Goal: Task Accomplishment & Management: Manage account settings

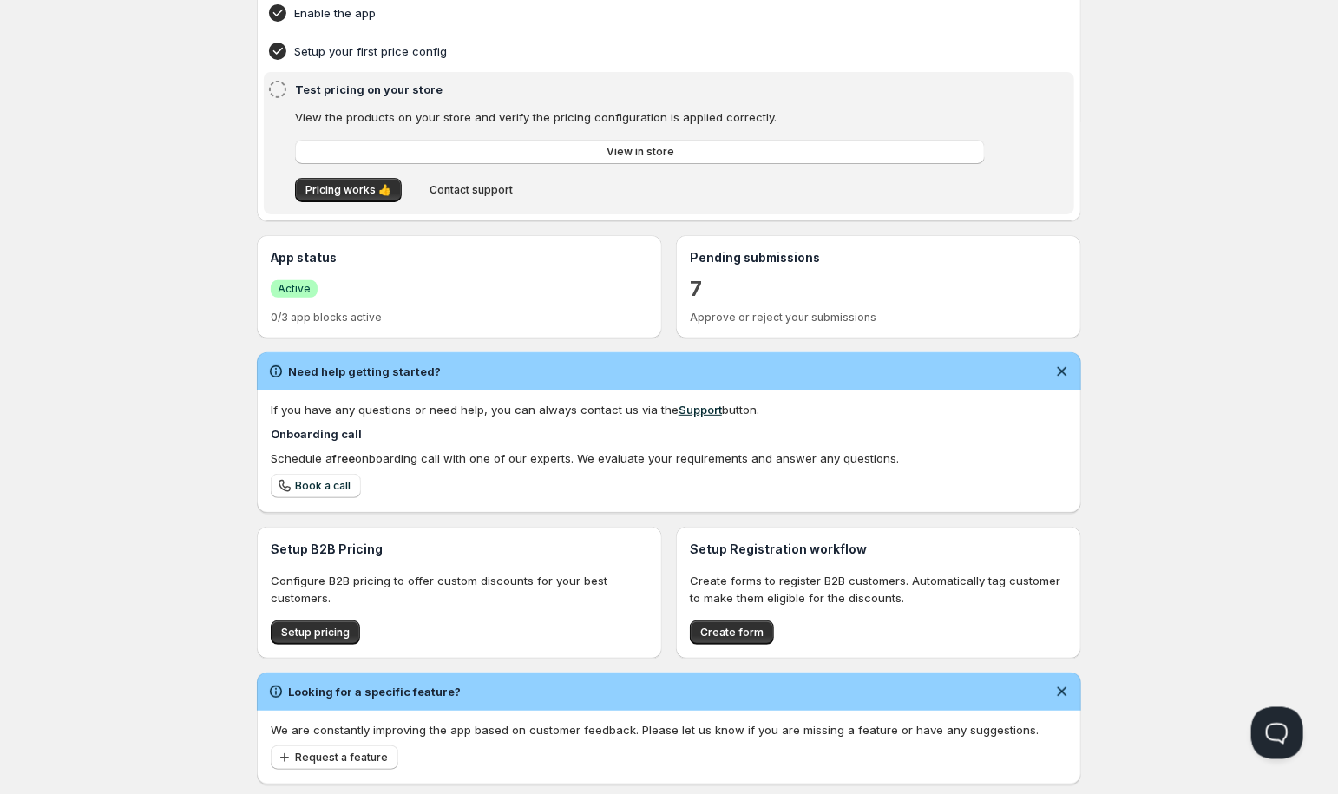
scroll to position [183, 0]
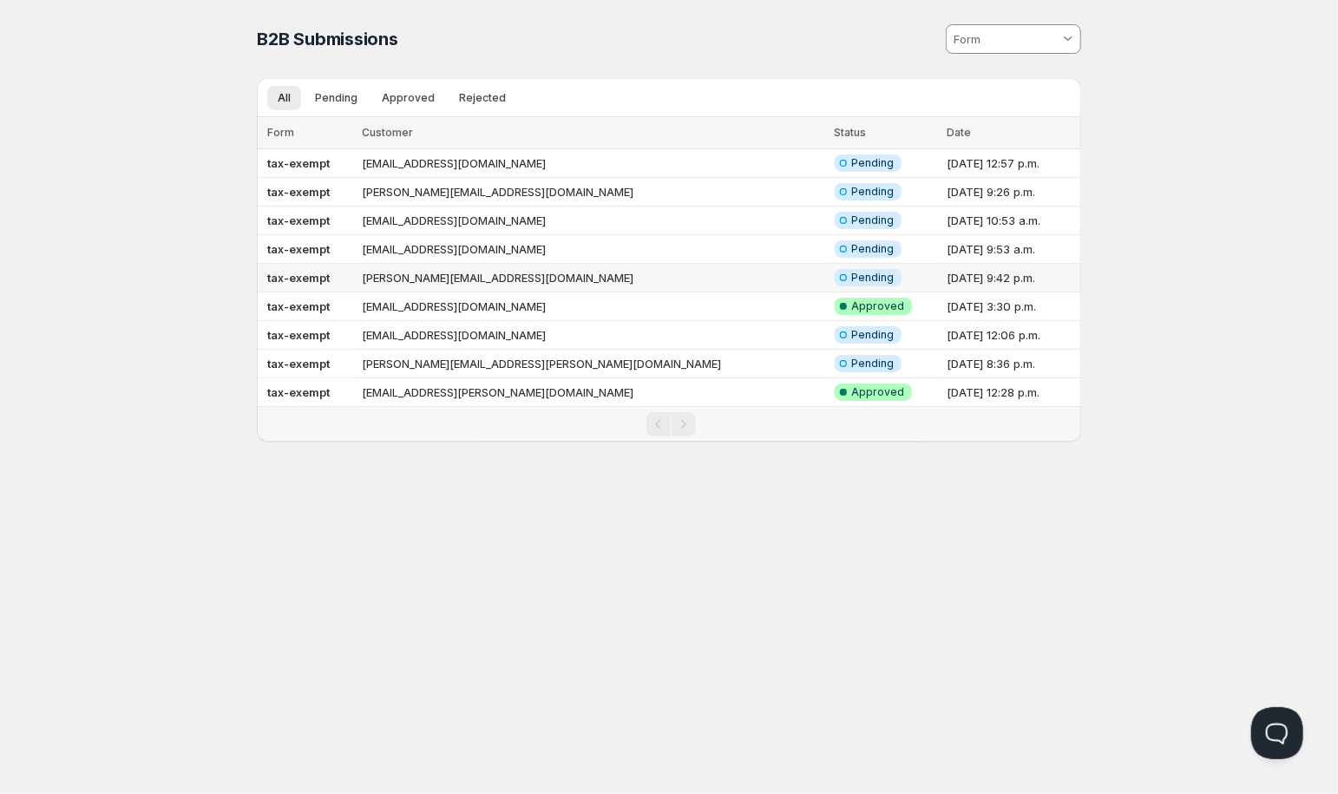
click at [411, 278] on td "dylan@dwprintdesign.com" at bounding box center [593, 278] width 473 height 29
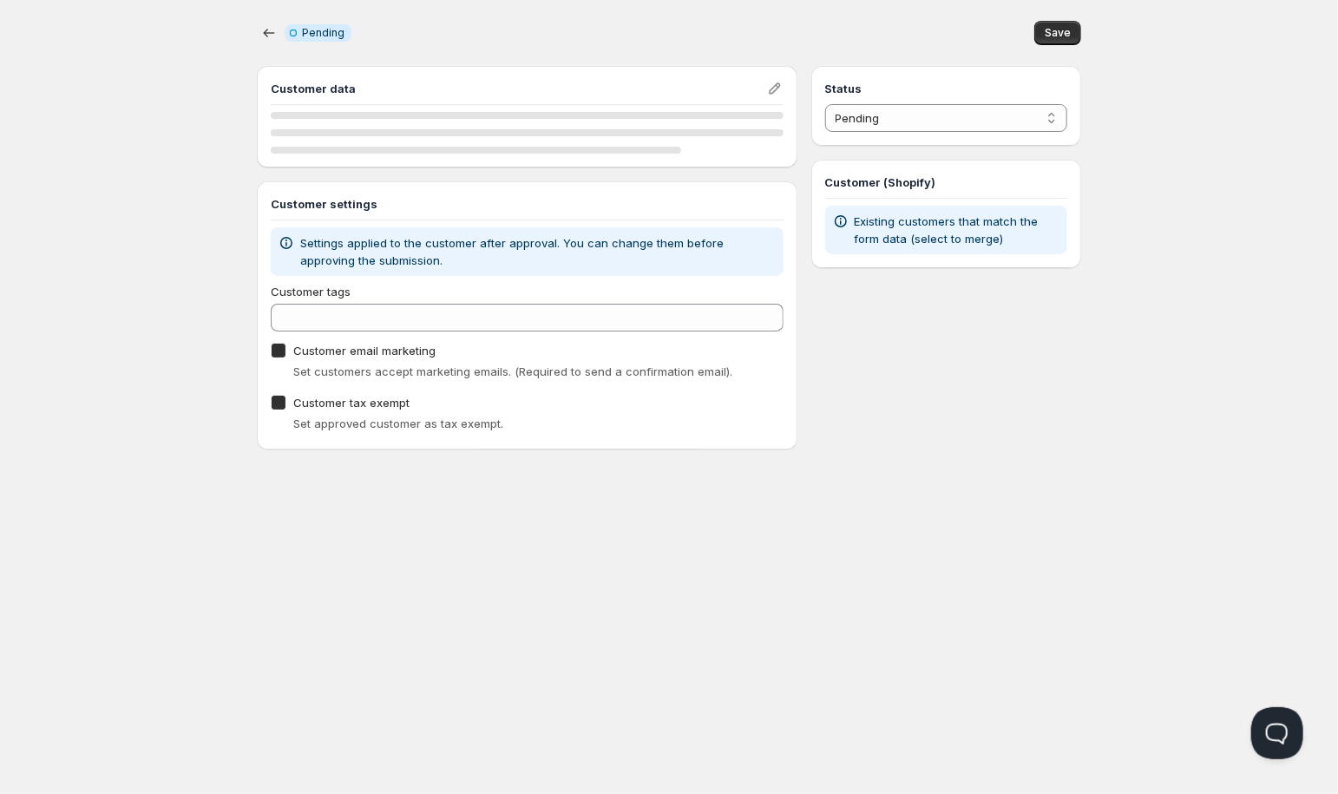
checkbox input "true"
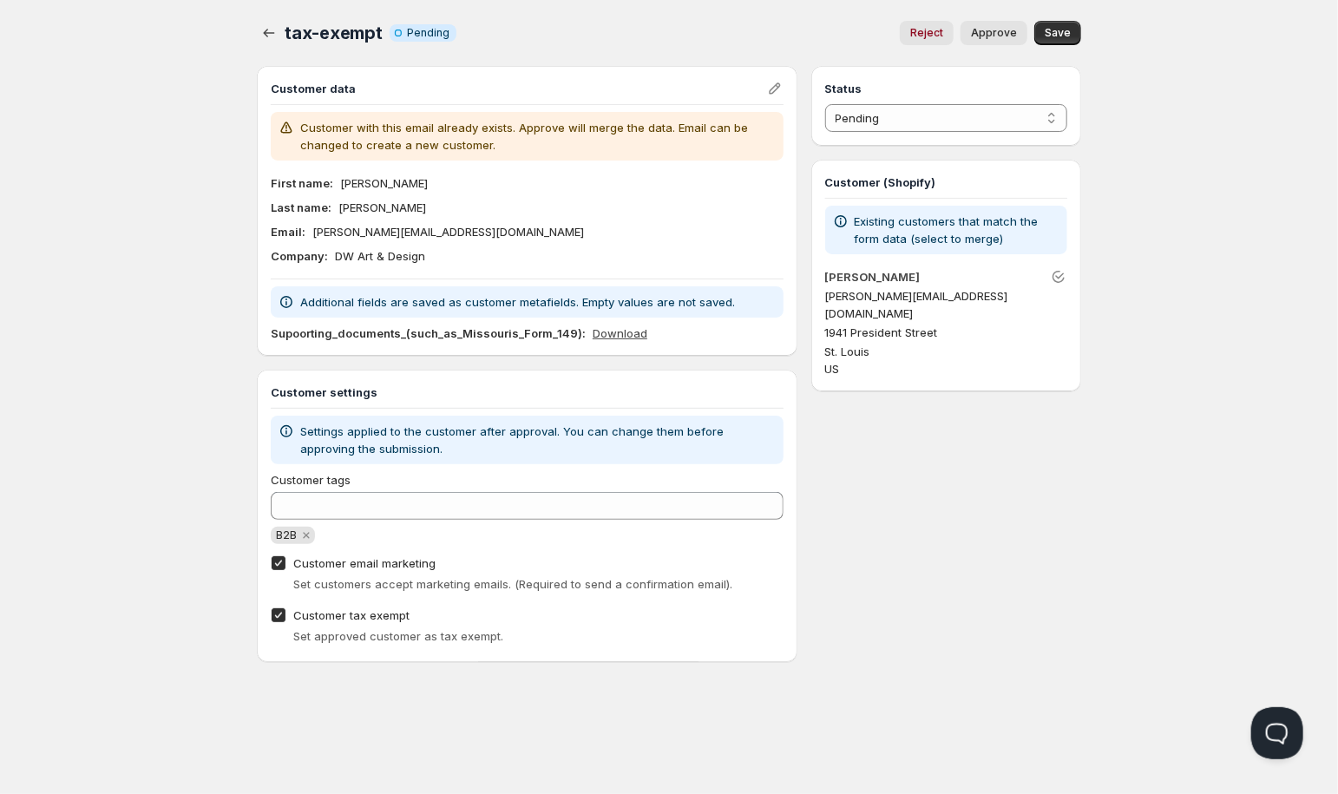
click at [624, 333] on link "Download" at bounding box center [620, 333] width 55 height 17
click at [273, 33] on icon "button" at bounding box center [269, 33] width 11 height 9
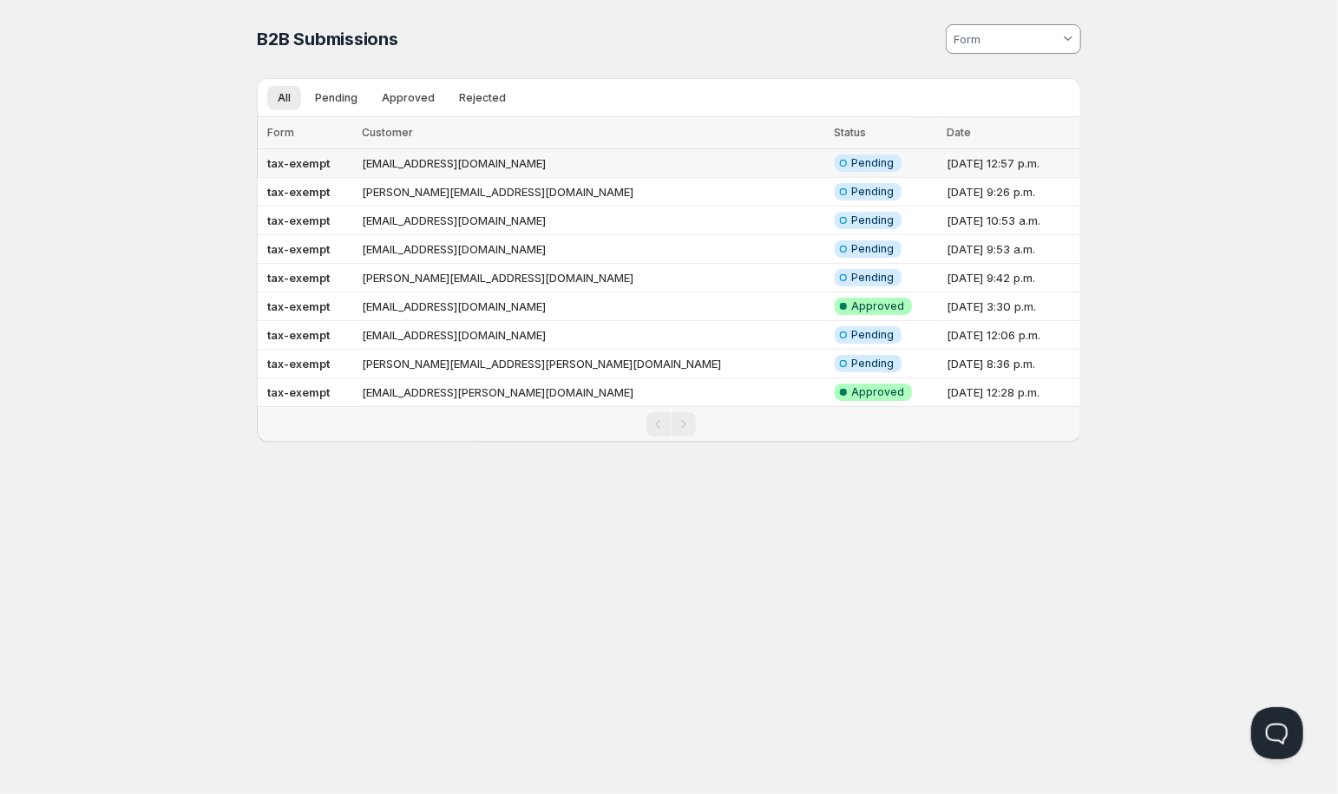
click at [413, 159] on td "bcraftycreationsllc@gmmail.com" at bounding box center [593, 163] width 473 height 29
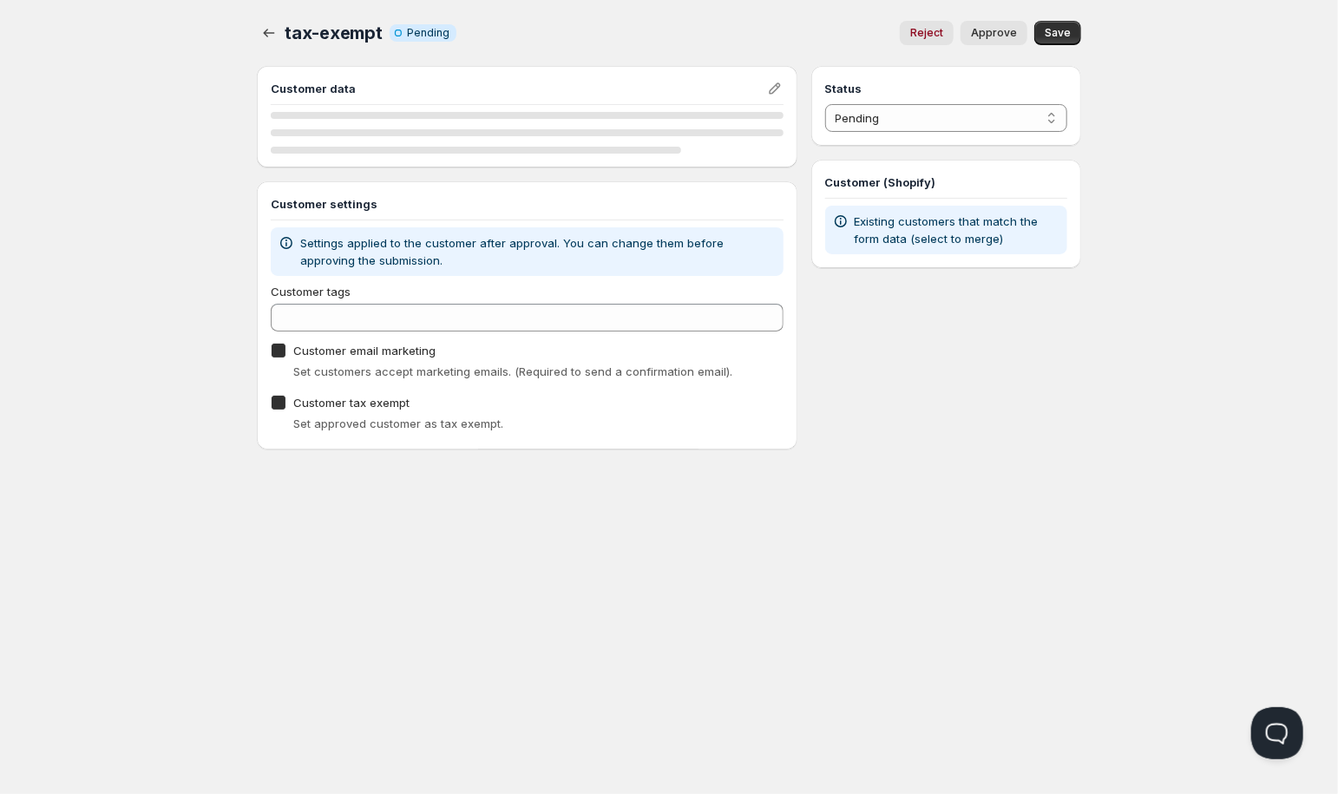
checkbox input "true"
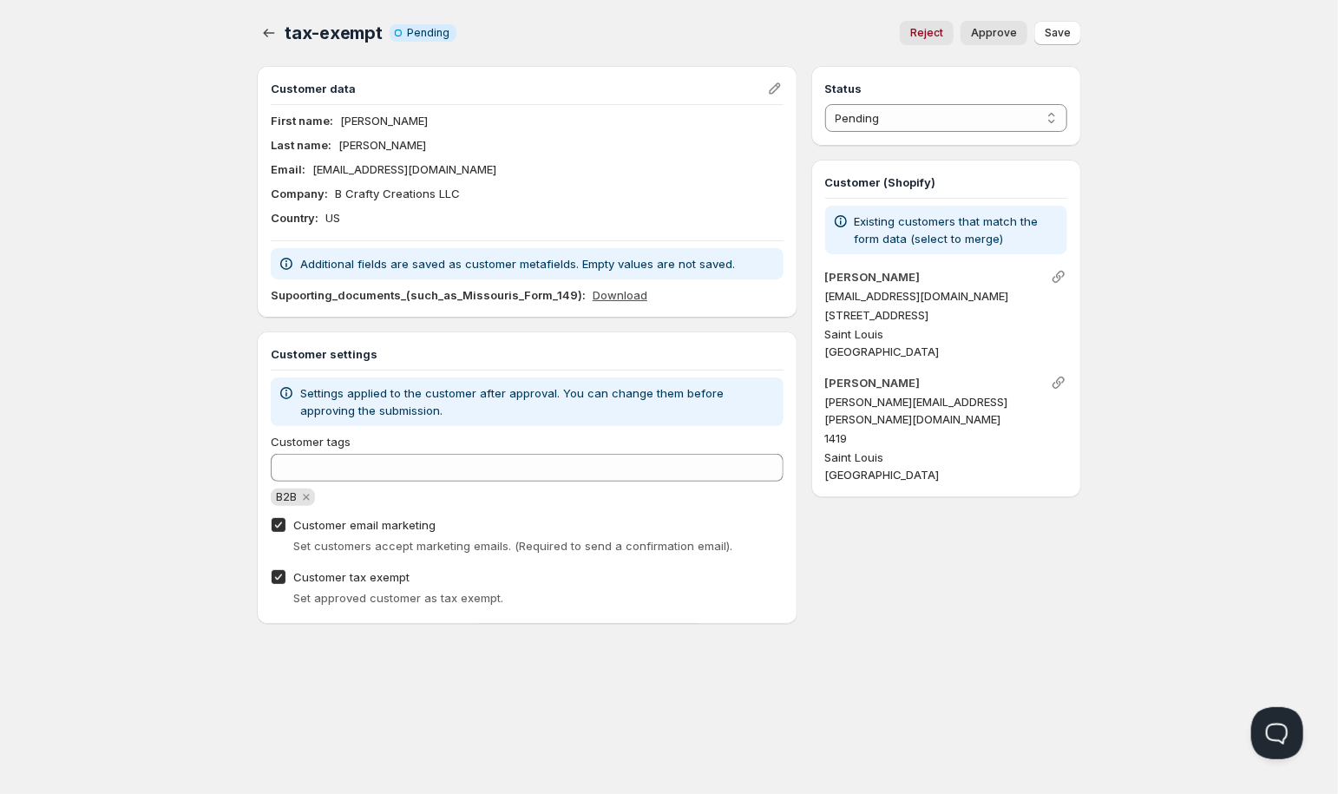
click at [594, 293] on link "Download" at bounding box center [620, 294] width 55 height 17
select select "1"
click option "Approved" at bounding box center [0, 0] width 0 height 0
click at [1064, 36] on span "Save" at bounding box center [1058, 33] width 26 height 14
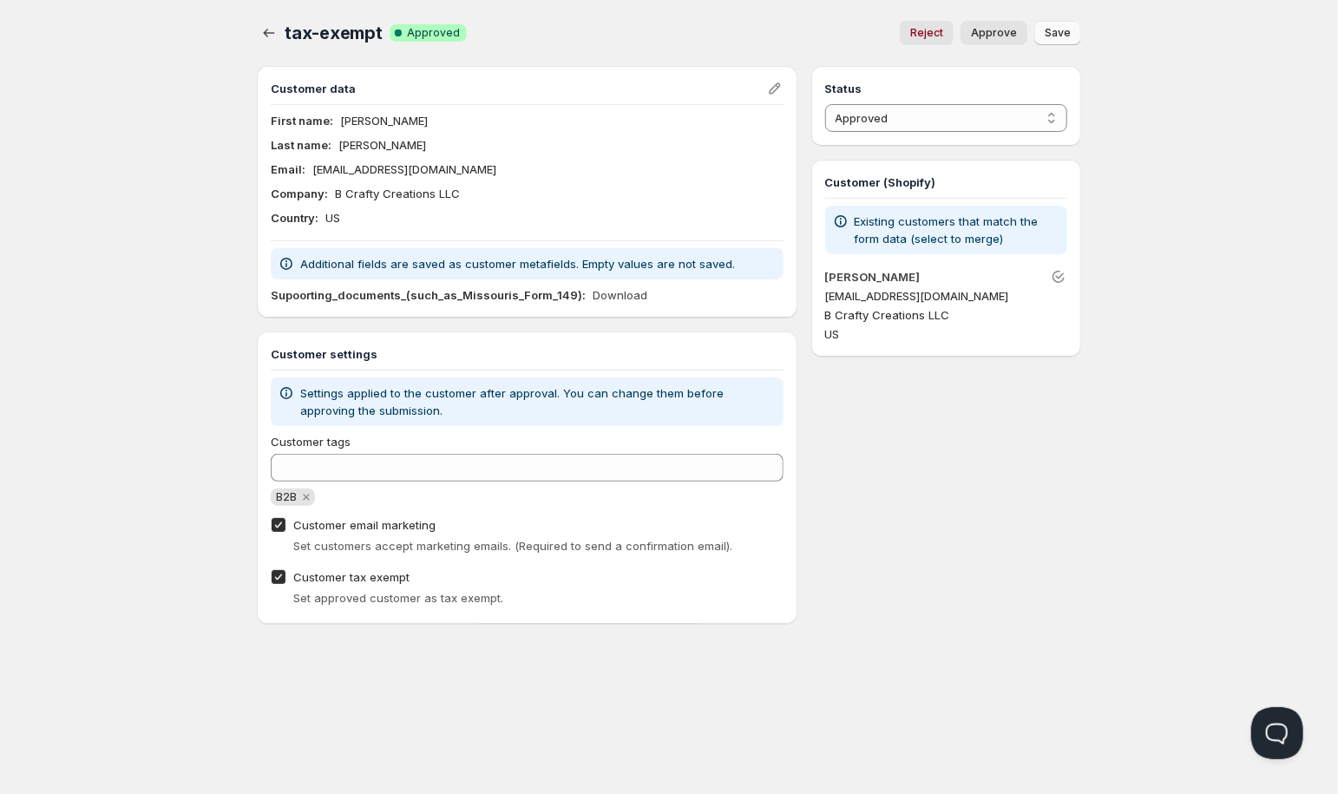
click at [1005, 37] on span "Approve" at bounding box center [994, 33] width 46 height 14
drag, startPoint x: 490, startPoint y: 171, endPoint x: 313, endPoint y: 166, distance: 177.1
click at [313, 166] on div "Email : bcraftycreationsllc@gmmail.com" at bounding box center [527, 169] width 513 height 17
copy p "[EMAIL_ADDRESS][DOMAIN_NAME]"
click at [269, 29] on icon "button" at bounding box center [268, 32] width 17 height 17
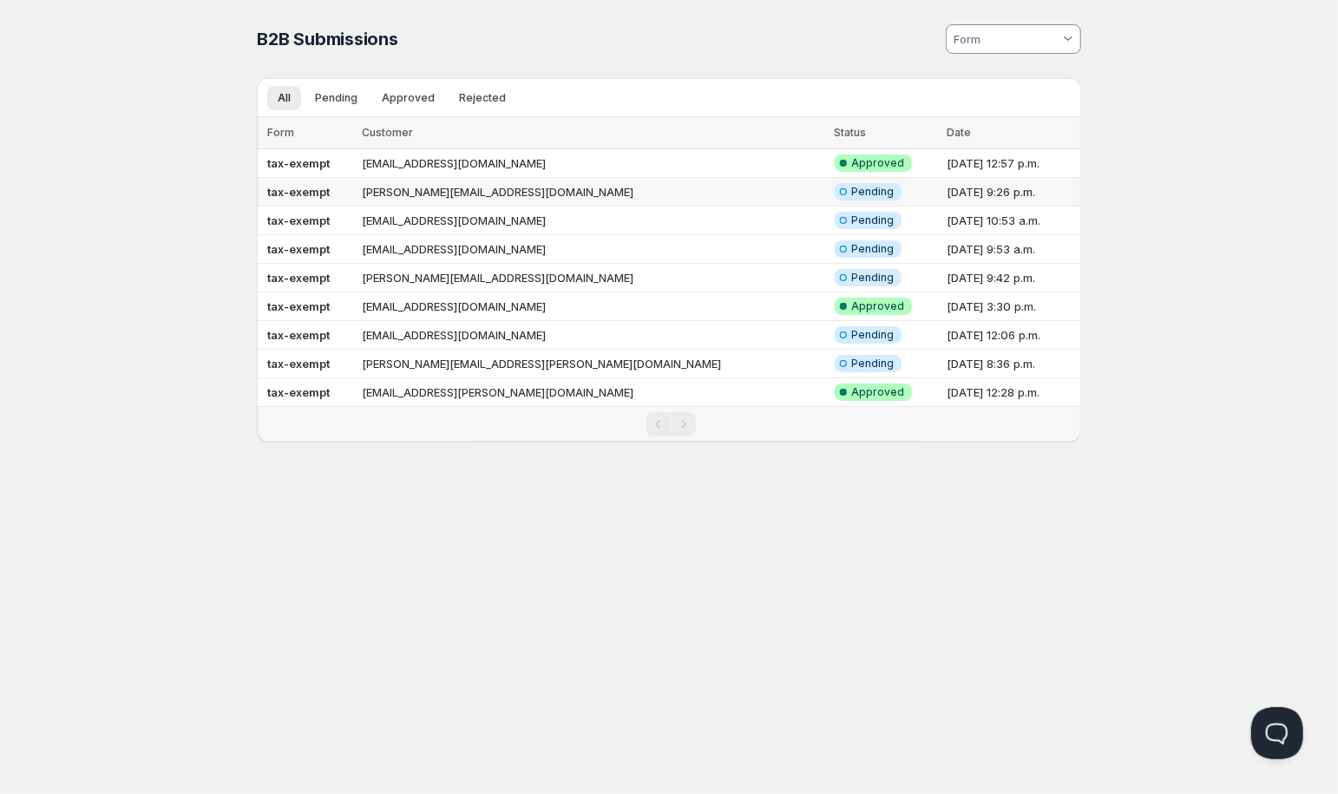
click at [404, 191] on td "[PERSON_NAME][EMAIL_ADDRESS][DOMAIN_NAME]" at bounding box center [593, 192] width 473 height 29
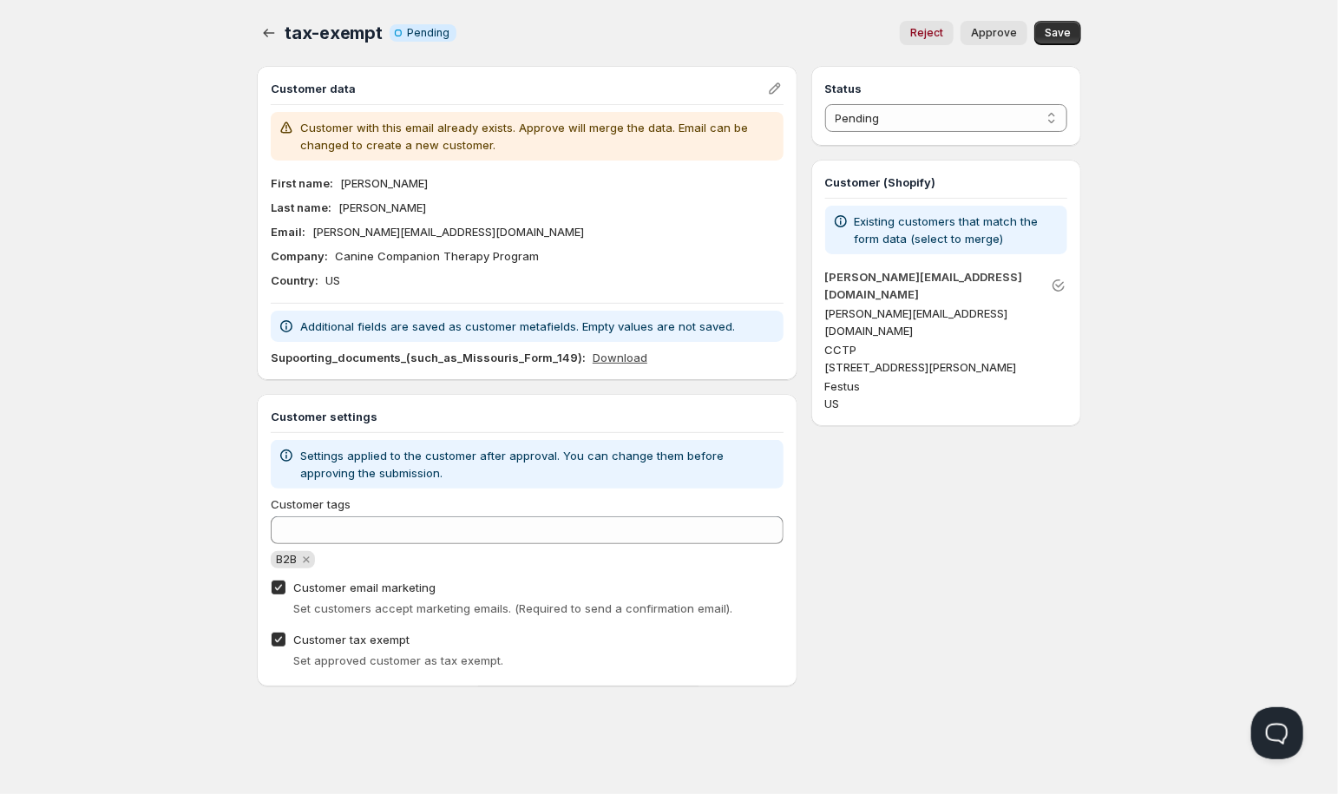
click at [615, 353] on link "Download" at bounding box center [620, 357] width 55 height 17
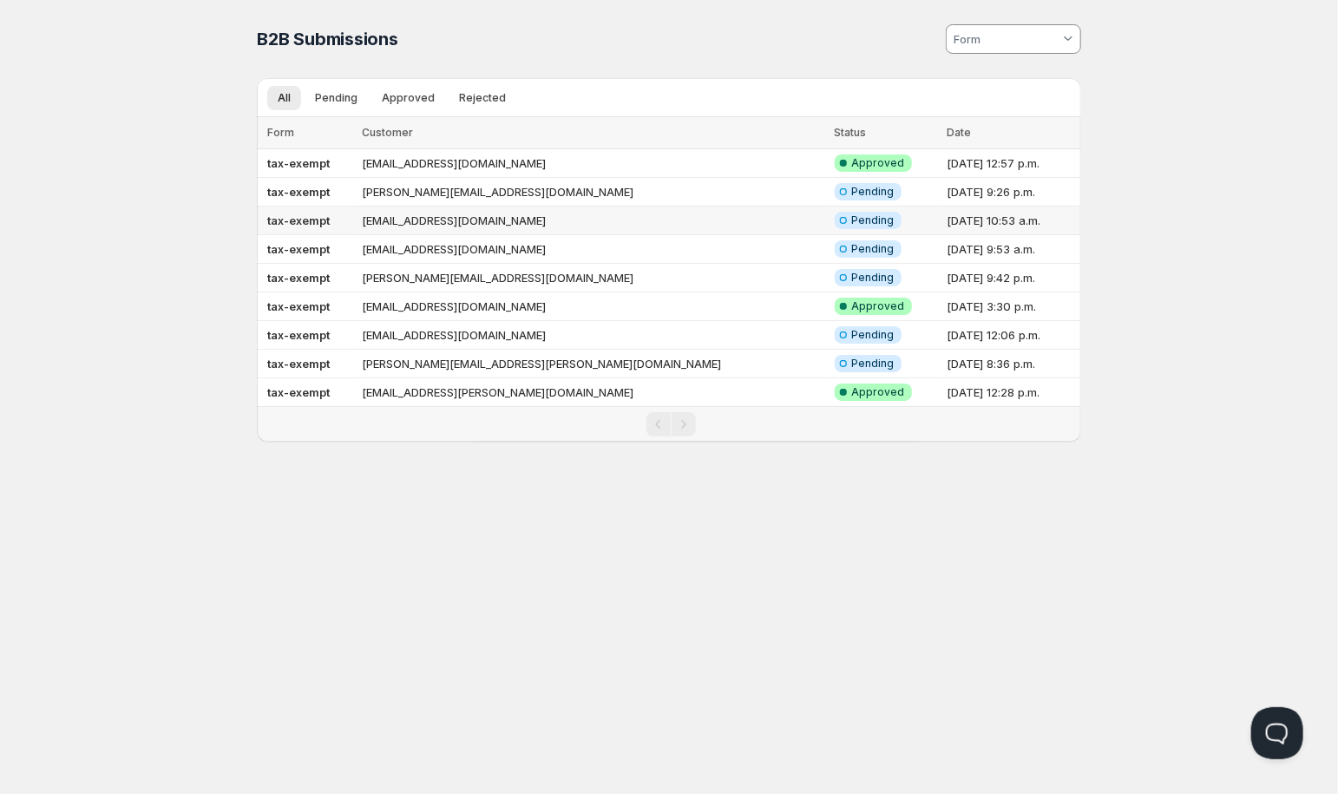
click at [942, 215] on td "[DATE] 10:53 a.m." at bounding box center [1012, 221] width 140 height 29
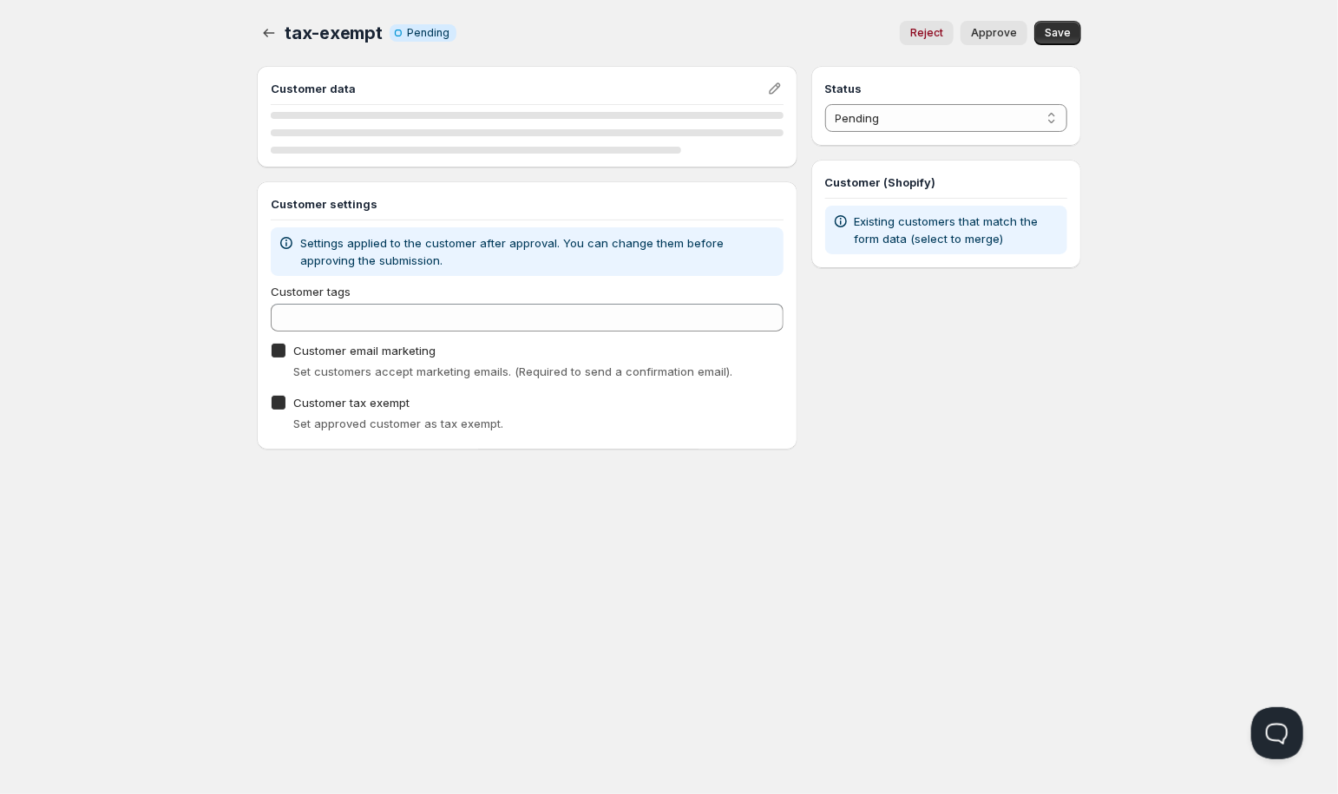
checkbox input "true"
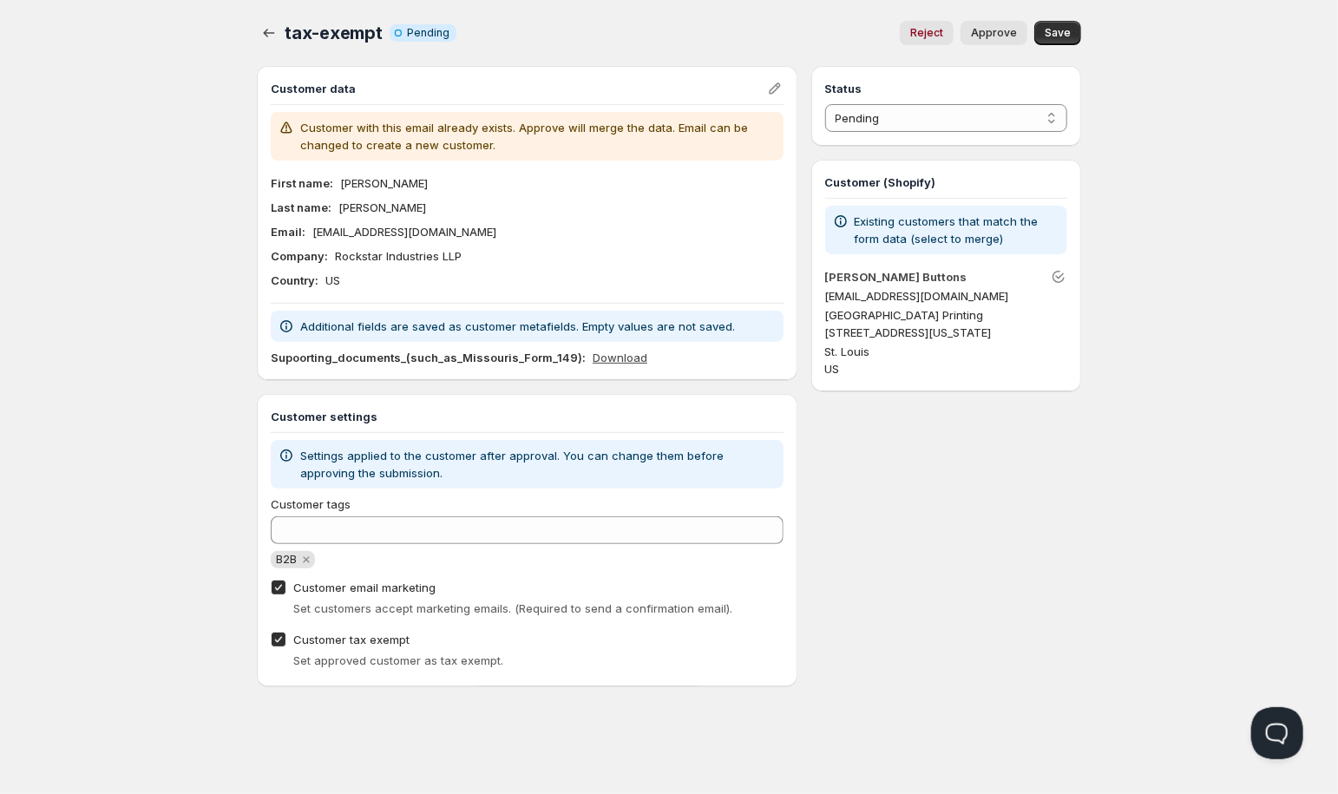
click at [617, 356] on link "Download" at bounding box center [620, 357] width 55 height 17
click at [825, 104] on select "Pending Approved Rejected Ignored Spam" at bounding box center [946, 118] width 242 height 28
click at [1058, 277] on icon "Unlink" at bounding box center [1060, 276] width 9 height 6
click at [993, 31] on span "Approve" at bounding box center [994, 33] width 46 height 14
select select "1"
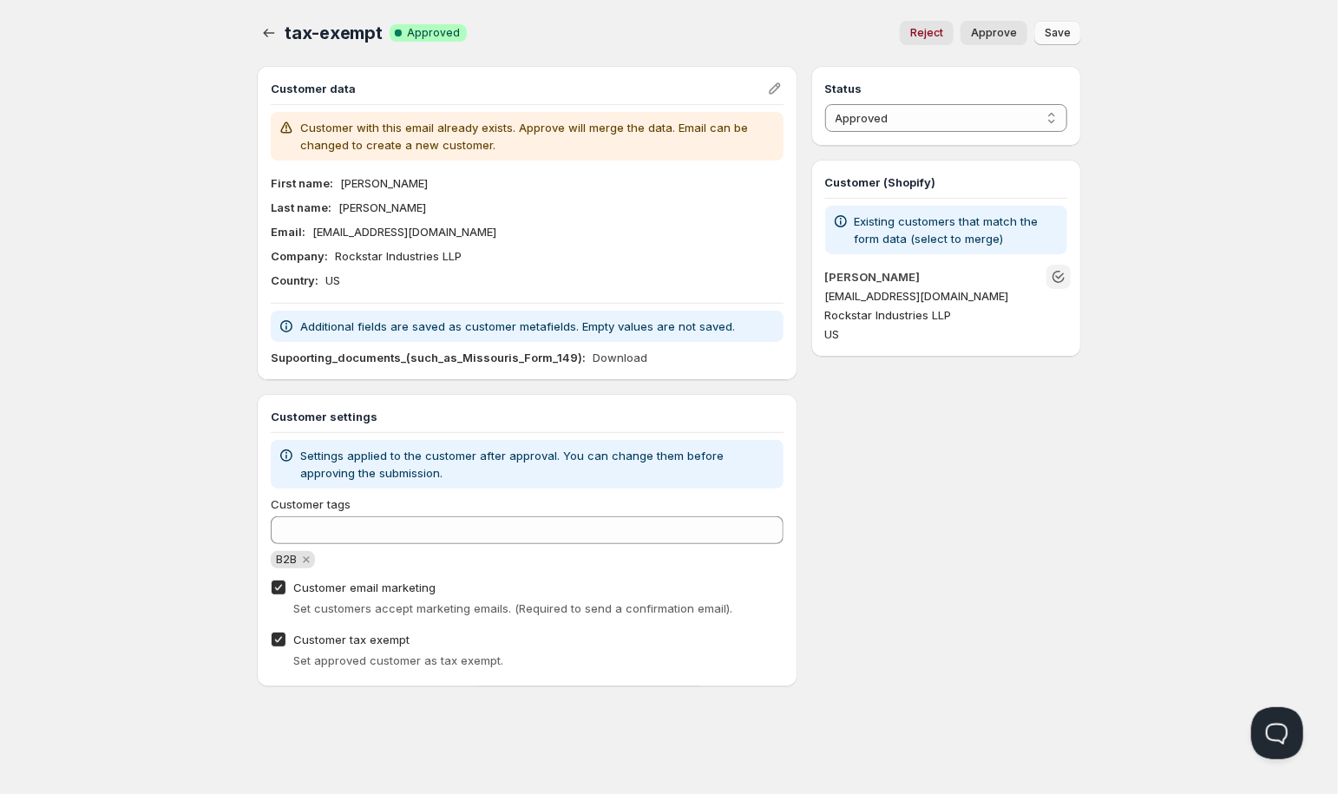
click at [1064, 36] on span "Save" at bounding box center [1058, 33] width 26 height 14
click at [273, 33] on icon "button" at bounding box center [269, 33] width 11 height 9
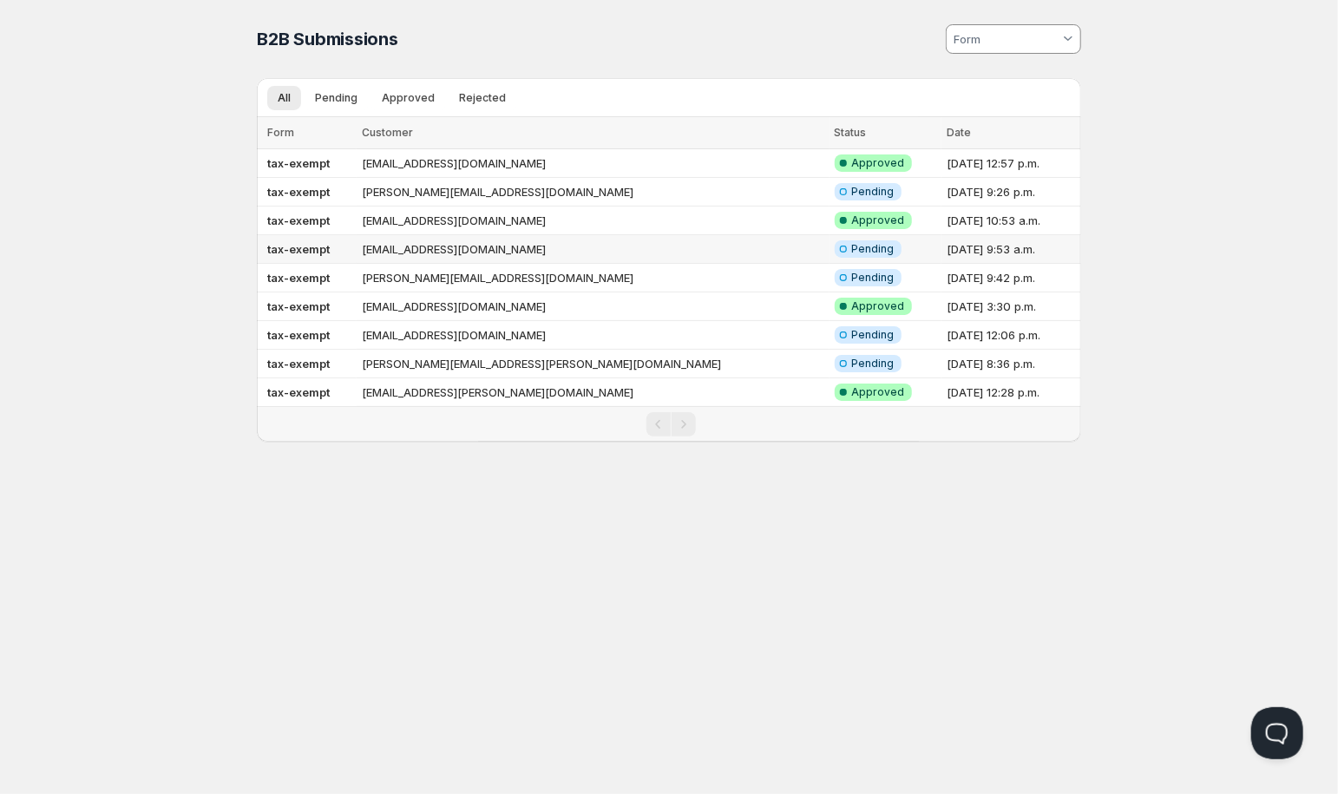
click at [429, 248] on td "[EMAIL_ADDRESS][DOMAIN_NAME]" at bounding box center [593, 249] width 473 height 29
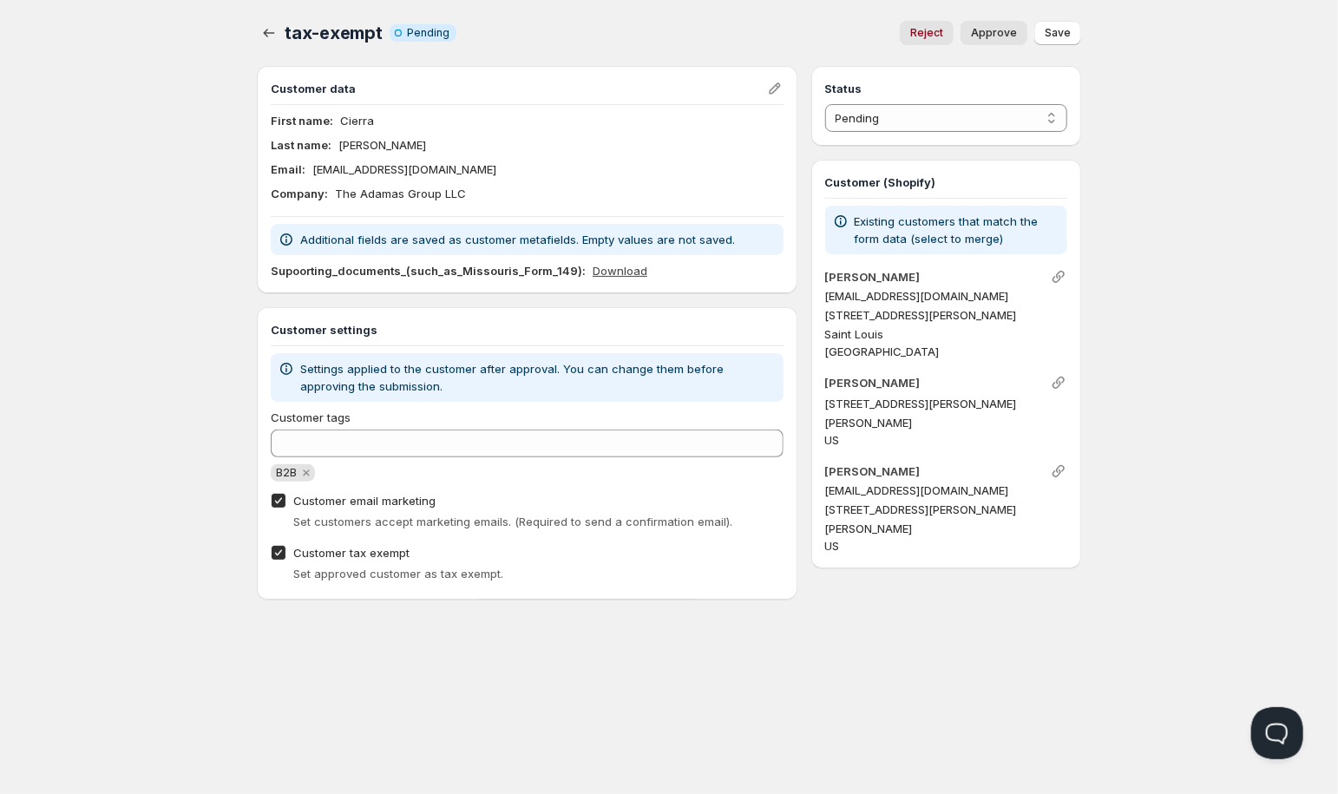
click at [612, 266] on link "Download" at bounding box center [620, 270] width 55 height 17
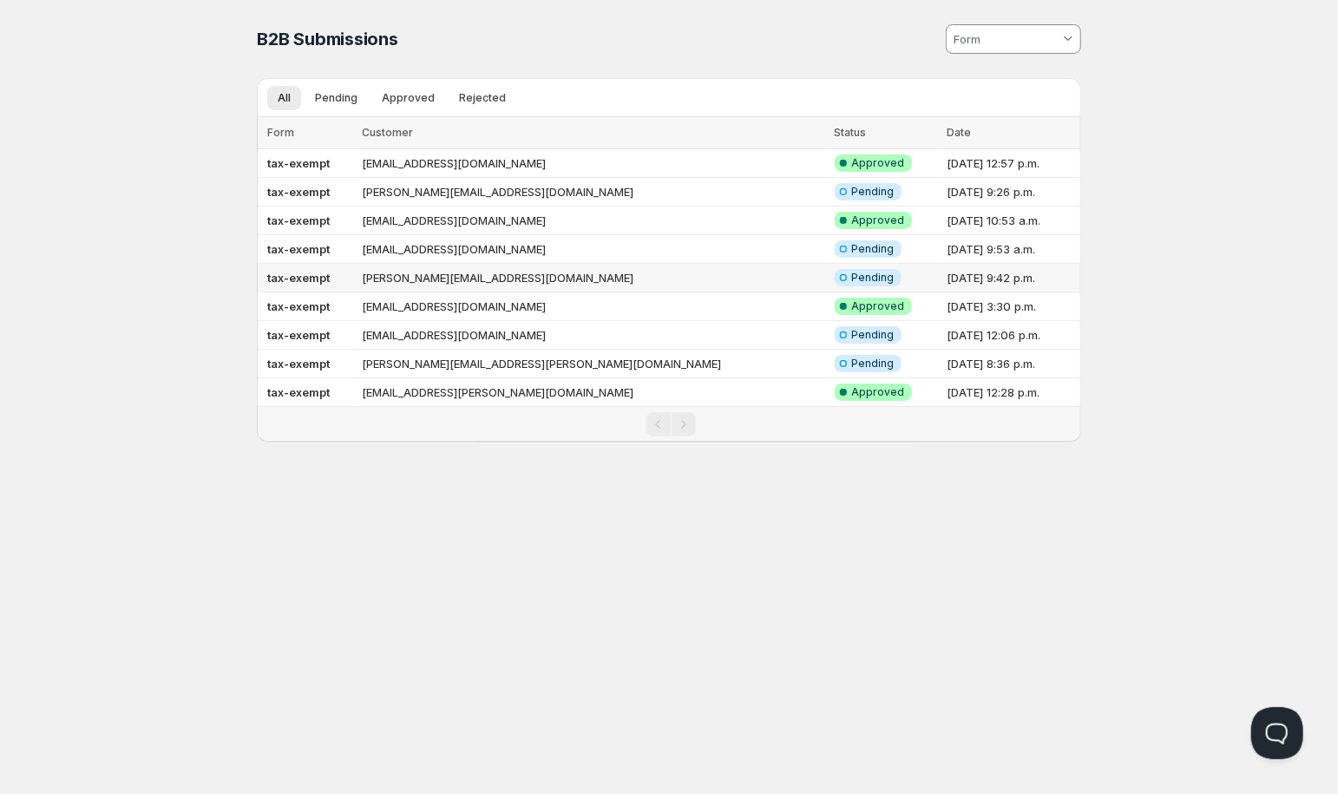
click at [435, 279] on td "[PERSON_NAME][EMAIL_ADDRESS][DOMAIN_NAME]" at bounding box center [593, 278] width 473 height 29
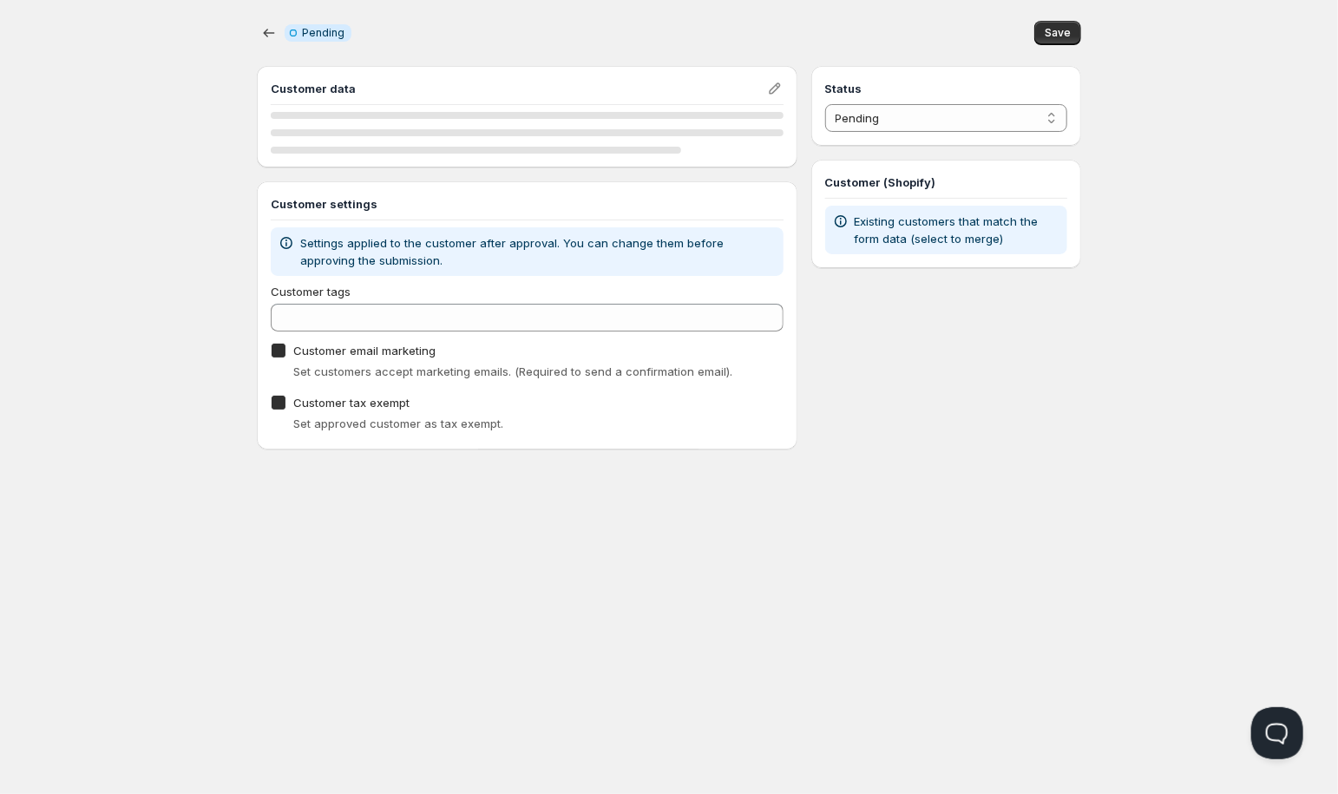
checkbox input "true"
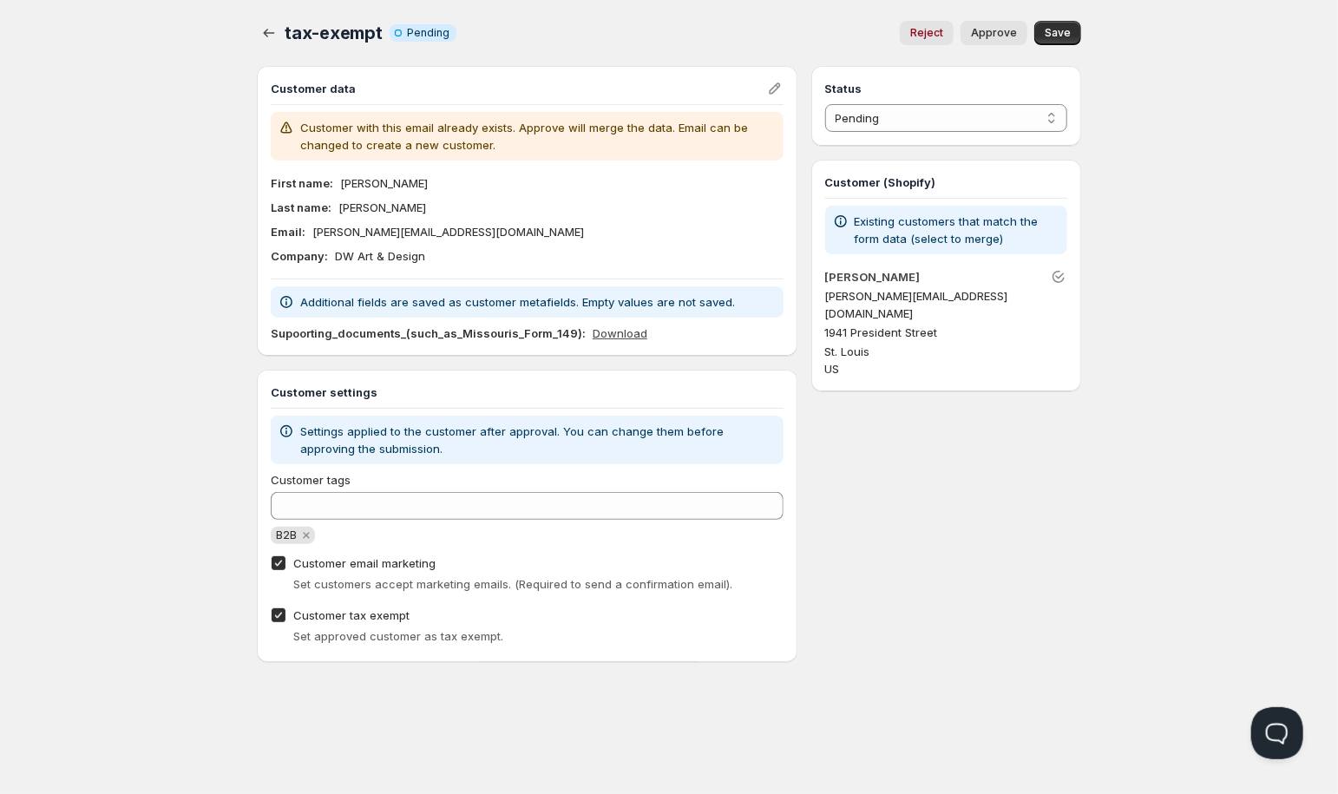
click at [611, 332] on link "Download" at bounding box center [620, 333] width 55 height 17
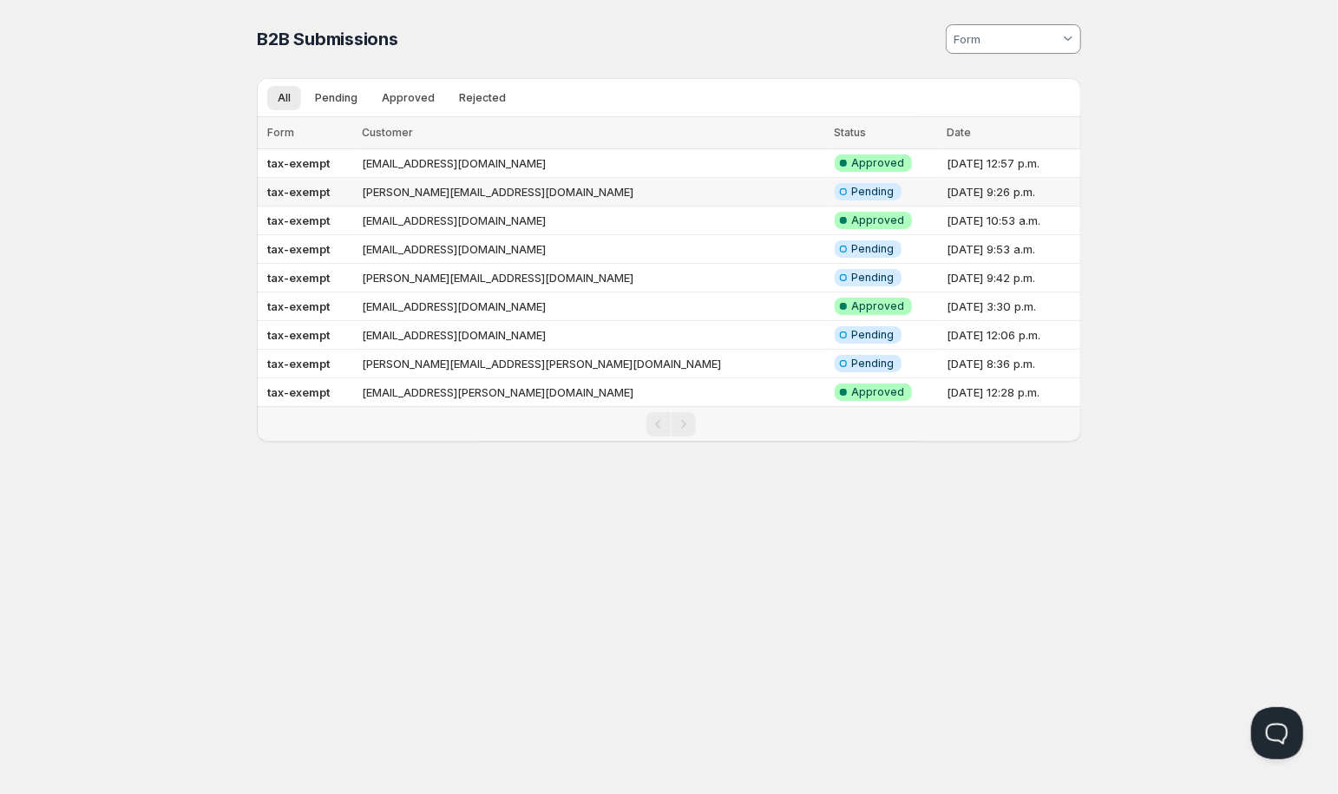
click at [484, 189] on td "[PERSON_NAME][EMAIL_ADDRESS][DOMAIN_NAME]" at bounding box center [593, 192] width 473 height 29
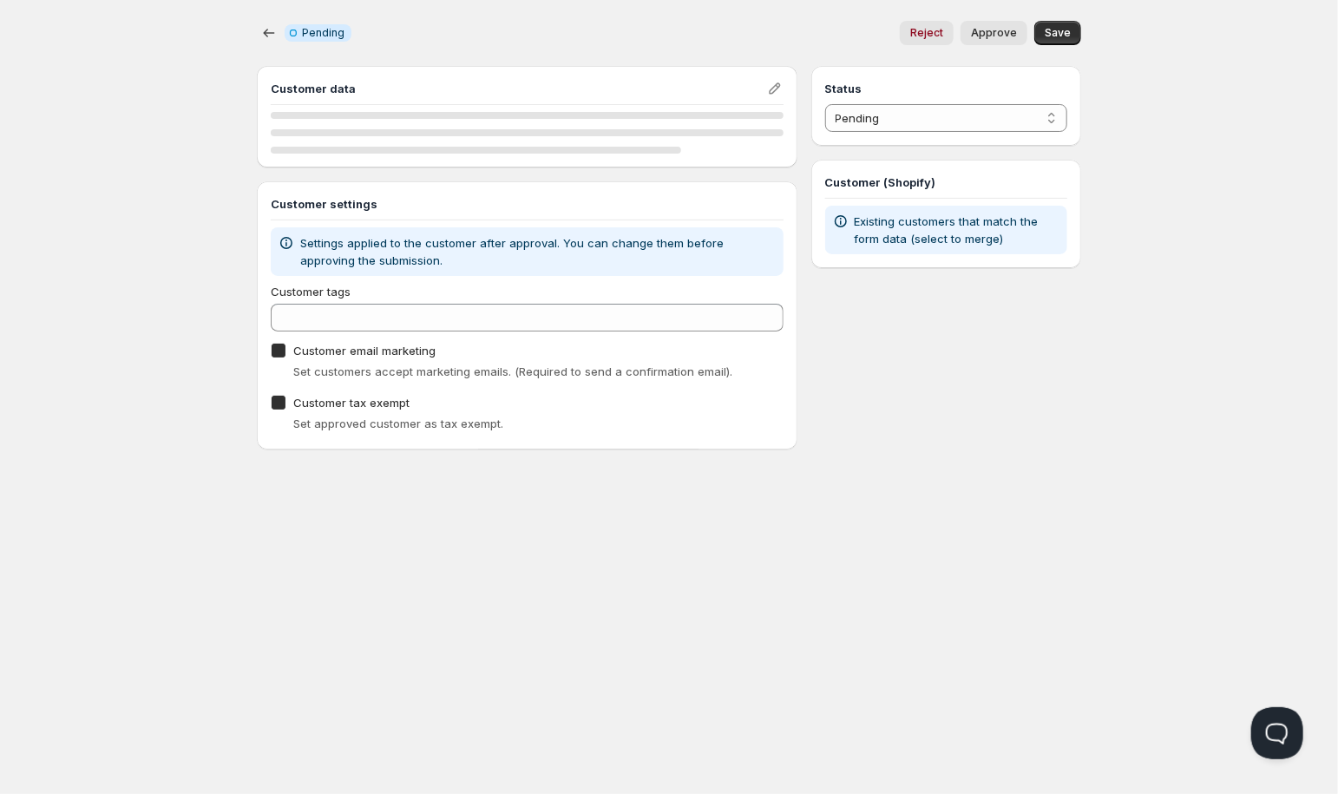
checkbox input "true"
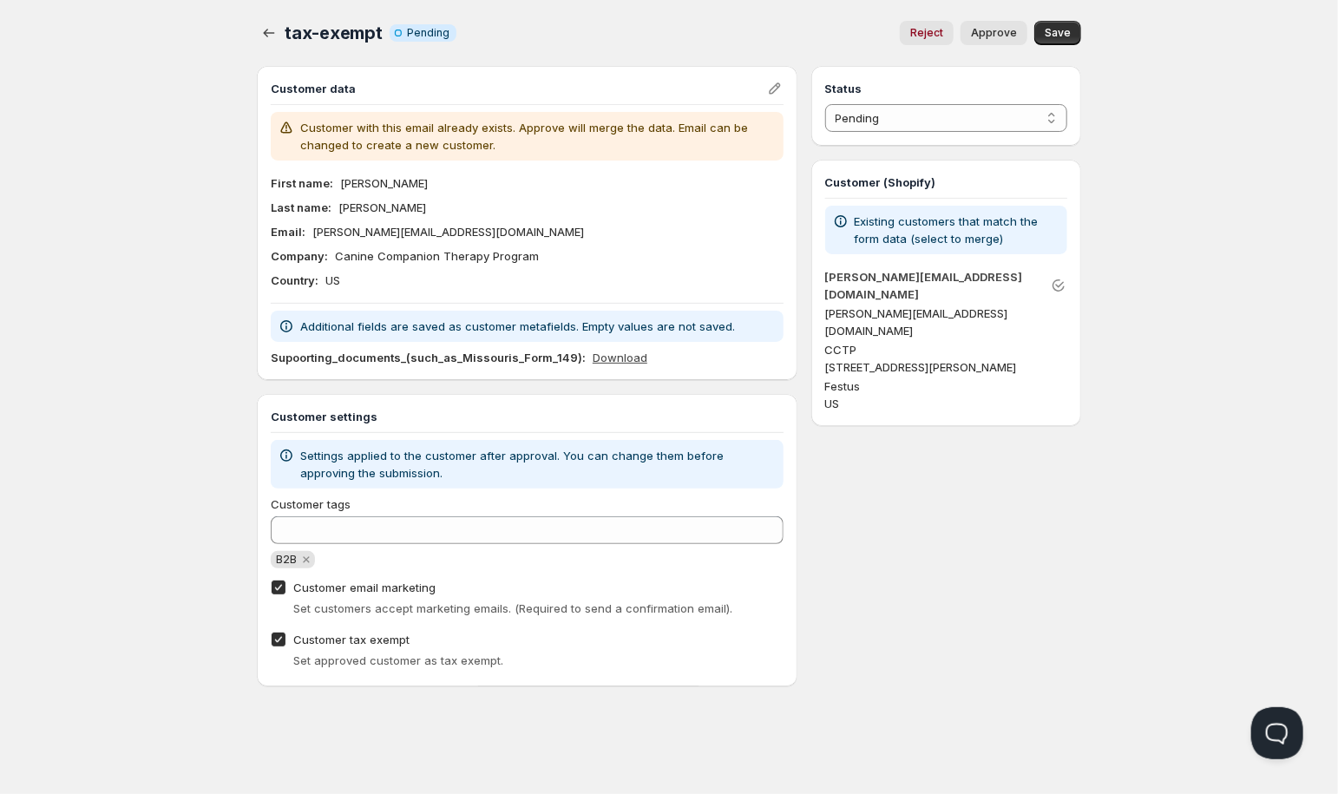
click at [603, 355] on link "Download" at bounding box center [620, 357] width 55 height 17
